Goal: Task Accomplishment & Management: Manage account settings

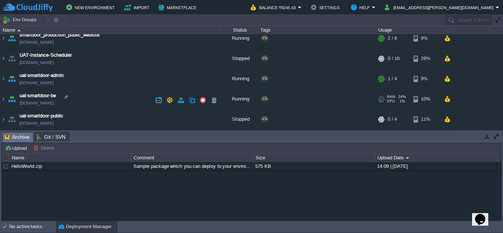
scroll to position [67, 0]
click at [6, 102] on img at bounding box center [3, 99] width 6 height 20
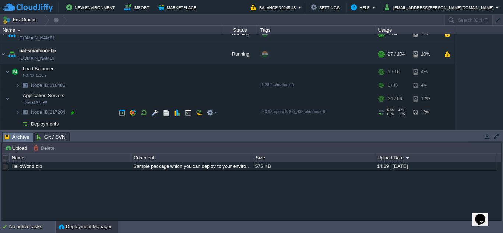
scroll to position [112, 0]
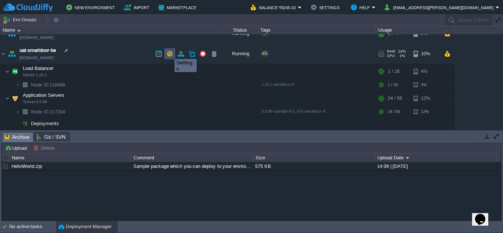
click at [169, 52] on button "button" at bounding box center [169, 53] width 7 height 7
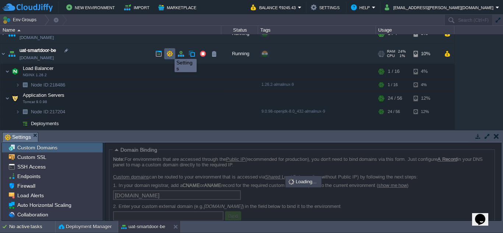
scroll to position [3, 0]
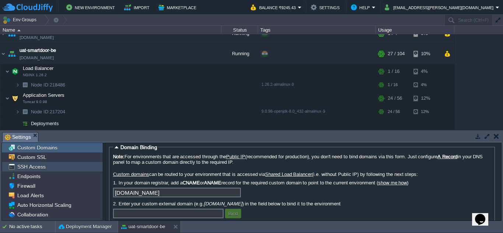
click at [38, 169] on span "SSH Access" at bounding box center [31, 166] width 31 height 7
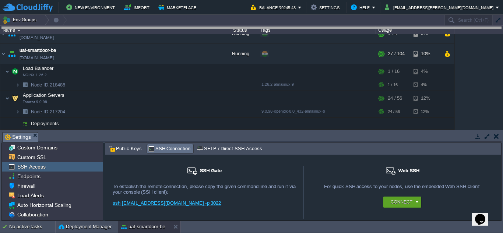
drag, startPoint x: 249, startPoint y: 135, endPoint x: 252, endPoint y: -26, distance: 161.2
click at [252, 0] on html "New Environment Import Marketplace Bonus ₹0.00 Upgrade Account Balance ₹9245.43…" at bounding box center [251, 116] width 503 height 233
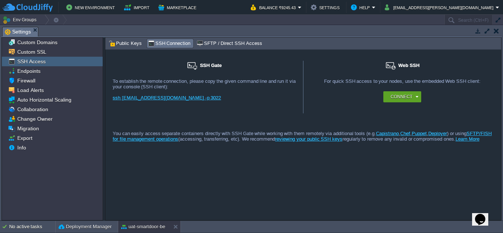
click at [125, 38] on div "Domain Binding Note: For environments that are accessed through the Public IP (…" at bounding box center [303, 128] width 396 height 183
click at [124, 43] on span "Public Keys" at bounding box center [125, 43] width 33 height 8
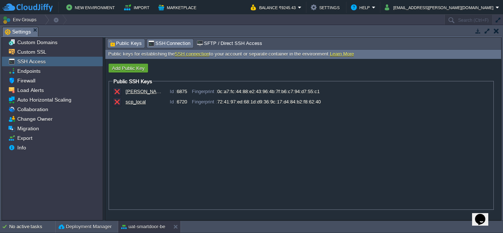
click at [171, 40] on span "SSH Connection" at bounding box center [169, 43] width 43 height 8
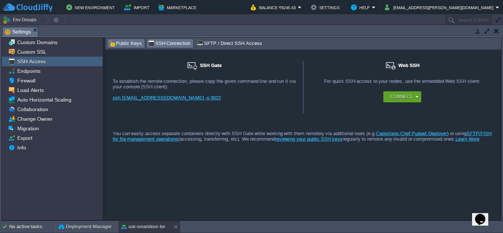
click at [125, 44] on span "Public Keys" at bounding box center [125, 43] width 33 height 8
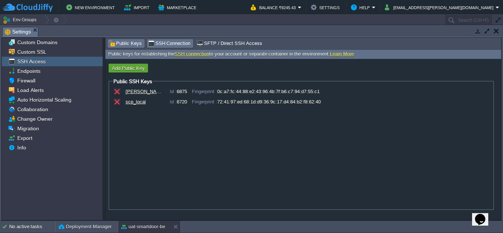
click at [164, 47] on span "SSH Connection" at bounding box center [169, 43] width 43 height 8
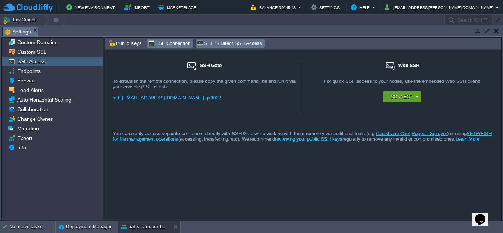
click at [228, 48] on div "SFTP / Direct SSH Access" at bounding box center [229, 43] width 69 height 9
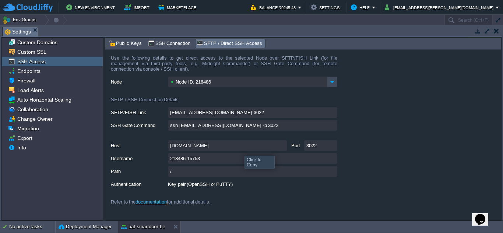
click at [282, 148] on input "[DOMAIN_NAME]" at bounding box center [227, 145] width 119 height 11
click at [214, 164] on input "218486-15753" at bounding box center [252, 158] width 169 height 11
type textarea "218486-15753"
click at [330, 158] on input "218486-15753" at bounding box center [252, 158] width 169 height 11
click at [172, 42] on span "SSH Connection" at bounding box center [169, 43] width 43 height 8
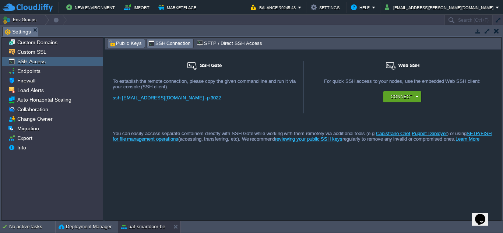
click at [127, 40] on span "Public Keys" at bounding box center [125, 43] width 33 height 8
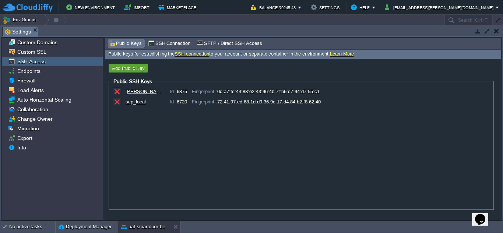
click at [132, 93] on div "[PERSON_NAME]" at bounding box center [143, 92] width 37 height 6
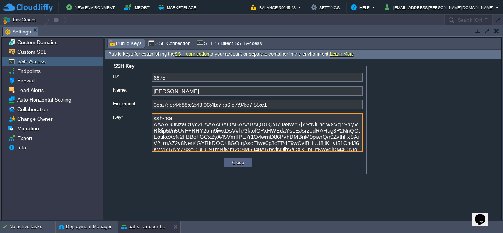
click at [269, 148] on textarea "ssh-rsa AAAAB3NzaC1yc2EAAAADAQABAAABAQDLQxI7ua9WY7jYStNiFhcjwXVg7SblyVRf8ip5I/n…" at bounding box center [257, 132] width 211 height 39
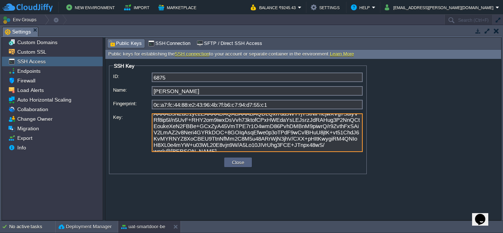
click at [332, 148] on textarea "ssh-rsa AAAAB3NzaC1yc2EAAAADAQABAAABAQDLQxI7ua9WY7jYStNiFhcjwXVg7SblyVRf8ip5I/n…" at bounding box center [257, 132] width 211 height 39
click at [332, 143] on textarea "ssh-rsa AAAAB3NzaC1yc2EAAAADAQABAAABAQDLQxI7ua9WY7jYStNiFhcjwXVg7SblyVRf8ip5I/n…" at bounding box center [257, 132] width 211 height 39
click at [336, 146] on textarea "ssh-rsa AAAAB3NzaC1yc2EAAAADAQABAAABAQDLQxI7ua9WY7jYStNiFhcjwXVg7SblyVRf8ip5I/n…" at bounding box center [257, 132] width 211 height 39
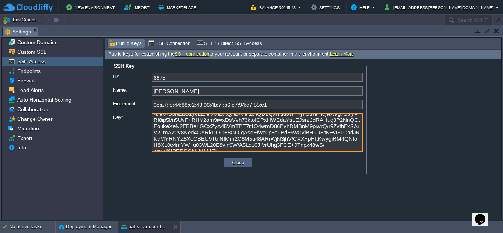
scroll to position [0, 0]
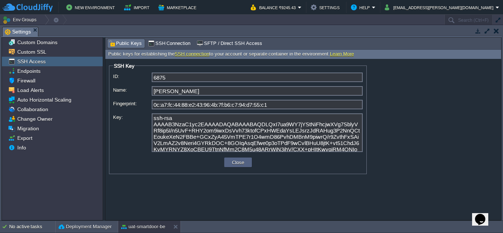
click at [237, 168] on td "Close" at bounding box center [238, 162] width 30 height 12
click at [241, 163] on button "Close" at bounding box center [238, 162] width 17 height 7
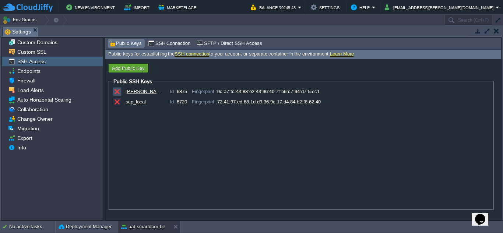
click at [117, 92] on button "button" at bounding box center [117, 91] width 7 height 7
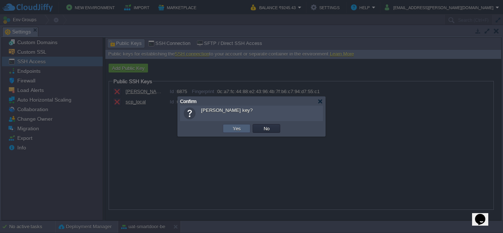
click at [234, 133] on td "Yes" at bounding box center [237, 128] width 28 height 9
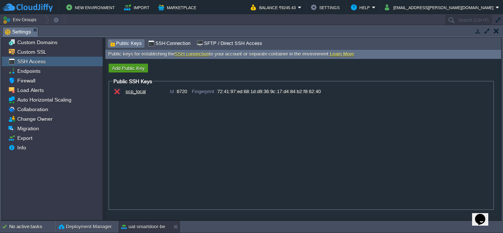
click at [127, 68] on button "Add Public Key" at bounding box center [128, 68] width 37 height 7
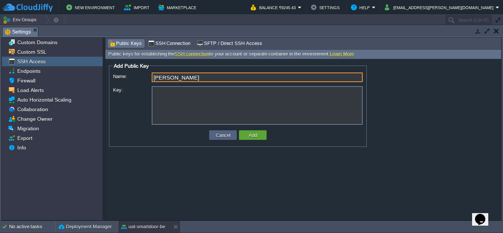
type input "[PERSON_NAME]"
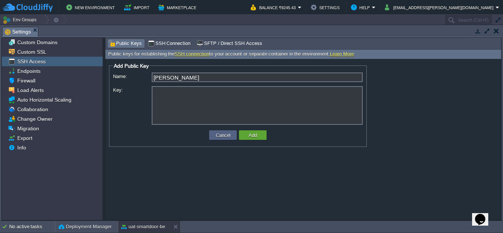
click at [190, 85] on div "[PERSON_NAME]" at bounding box center [237, 78] width 249 height 12
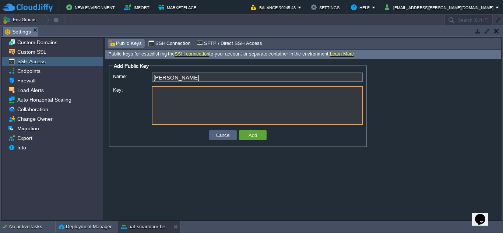
click at [175, 101] on textarea "Key:" at bounding box center [257, 105] width 211 height 39
paste textarea "ssh-rsa AAAAB3NzaC1yc2EAAAADAQABAAABAQDLQxI7ua9WY7jYStNiFhcjwXVg7SblyVRf8ip5I/n…"
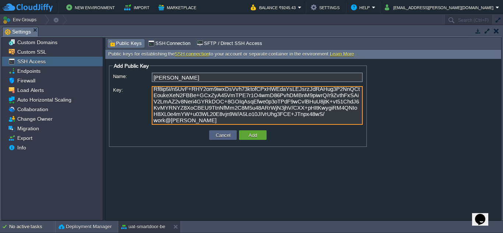
scroll to position [11, 0]
type textarea "ssh-rsa AAAAB3NzaC1yc2EAAAADAQABAAABAQDLQxI7ua9WY7jYStNiFhcjwXVg7SblyVRf8ip5I/n…"
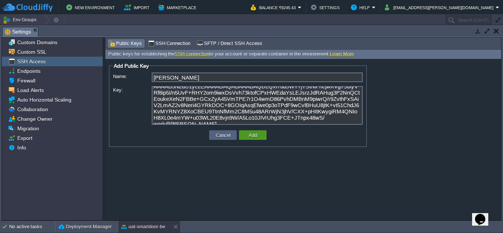
click at [251, 131] on td "Add" at bounding box center [253, 135] width 28 height 10
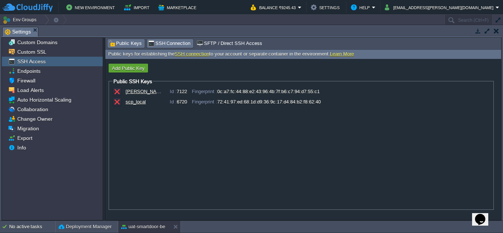
click at [167, 46] on span "SSH Connection" at bounding box center [169, 43] width 43 height 8
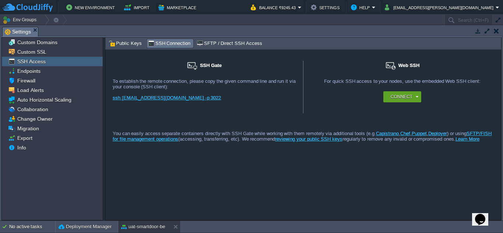
click at [231, 45] on span "SFTP / Direct SSH Access" at bounding box center [229, 43] width 65 height 8
